Goal: Task Accomplishment & Management: Complete application form

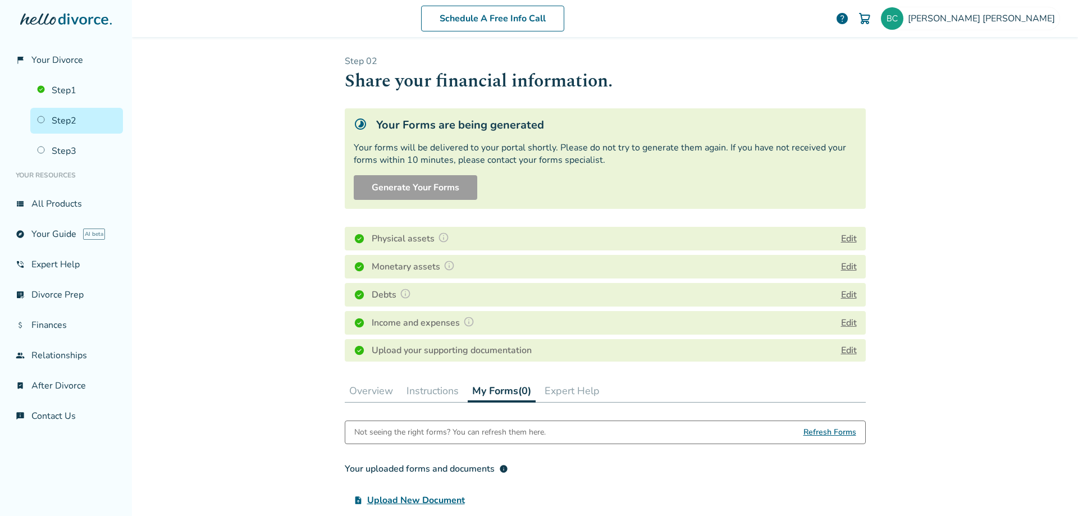
click at [815, 434] on span "Refresh Forms" at bounding box center [830, 432] width 53 height 22
click at [849, 236] on button "Edit" at bounding box center [849, 238] width 16 height 13
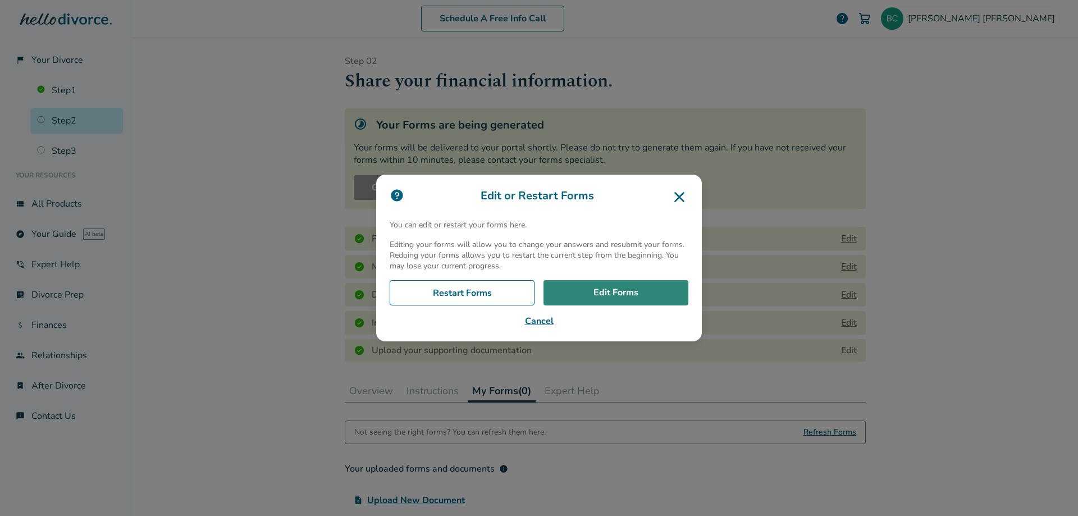
click at [610, 292] on link "Edit Forms" at bounding box center [616, 293] width 145 height 26
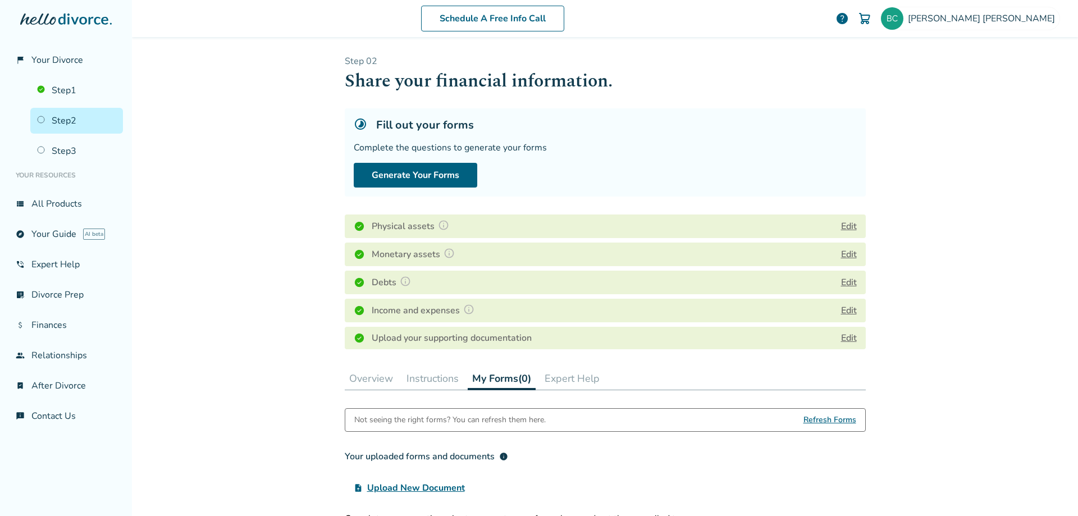
click at [355, 285] on img at bounding box center [359, 282] width 11 height 11
click at [400, 283] on img at bounding box center [405, 281] width 11 height 11
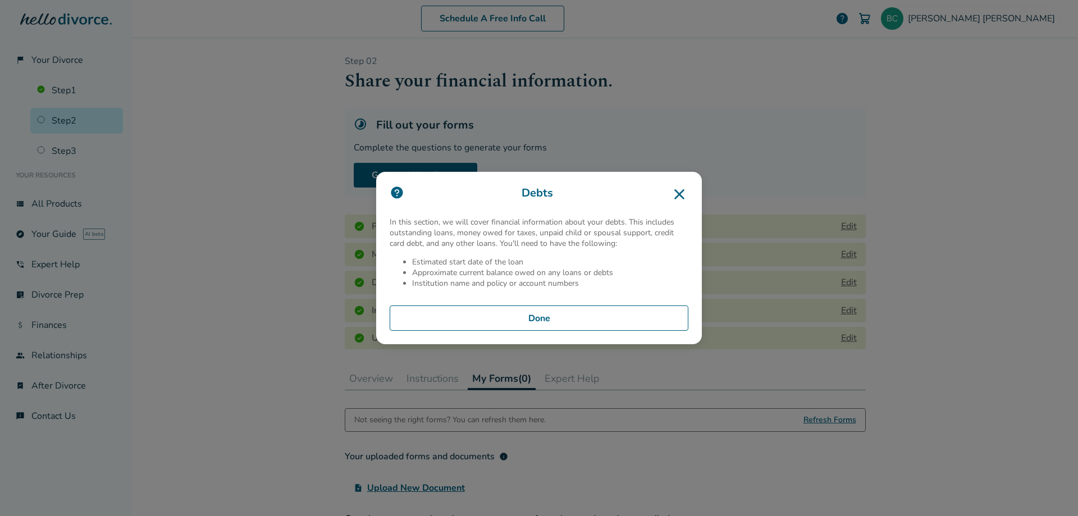
click at [677, 192] on icon at bounding box center [680, 194] width 10 height 10
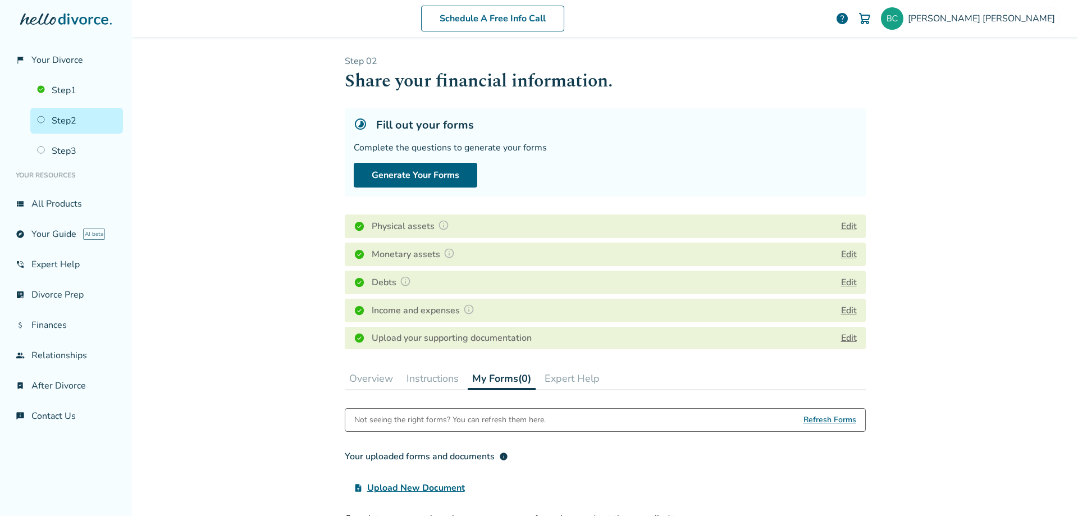
click at [354, 225] on img at bounding box center [359, 226] width 11 height 11
click at [354, 227] on img at bounding box center [359, 226] width 11 height 11
click at [440, 227] on img at bounding box center [443, 225] width 11 height 11
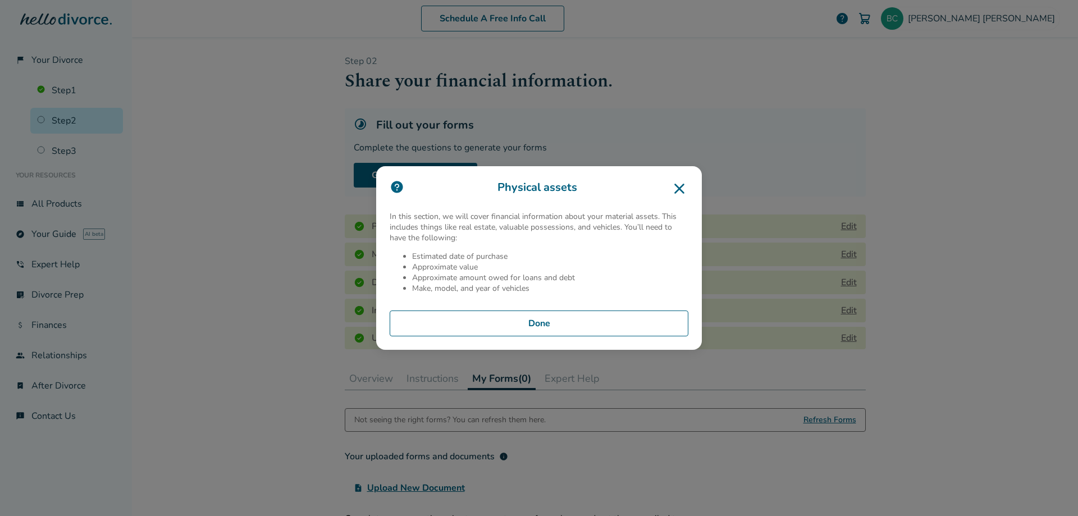
click at [541, 322] on button "Done" at bounding box center [539, 324] width 299 height 26
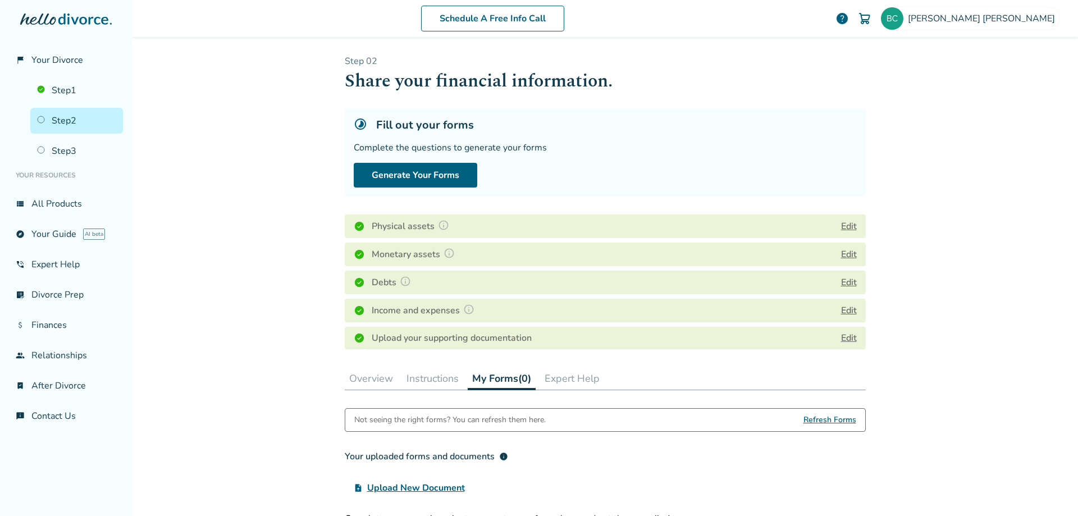
click at [818, 419] on span "Refresh Forms" at bounding box center [830, 420] width 53 height 22
click at [415, 486] on span "Upload New Document" at bounding box center [416, 487] width 98 height 13
click at [0, 0] on input "upload_file Upload New Document" at bounding box center [0, 0] width 0 height 0
click at [822, 416] on span "Refresh Forms" at bounding box center [830, 420] width 53 height 22
